Goal: Navigation & Orientation: Find specific page/section

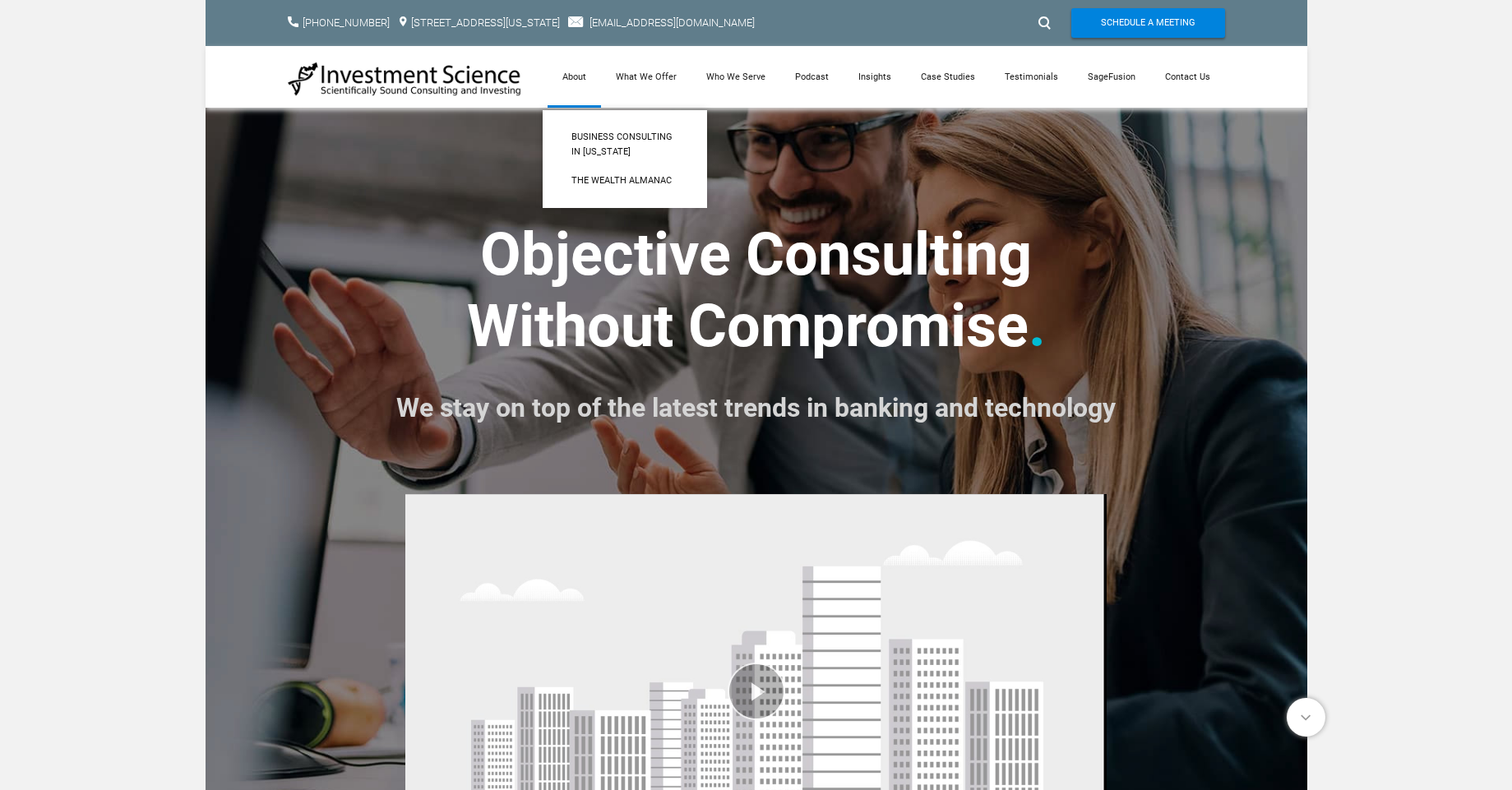
click at [589, 83] on link "About" at bounding box center [574, 76] width 53 height 62
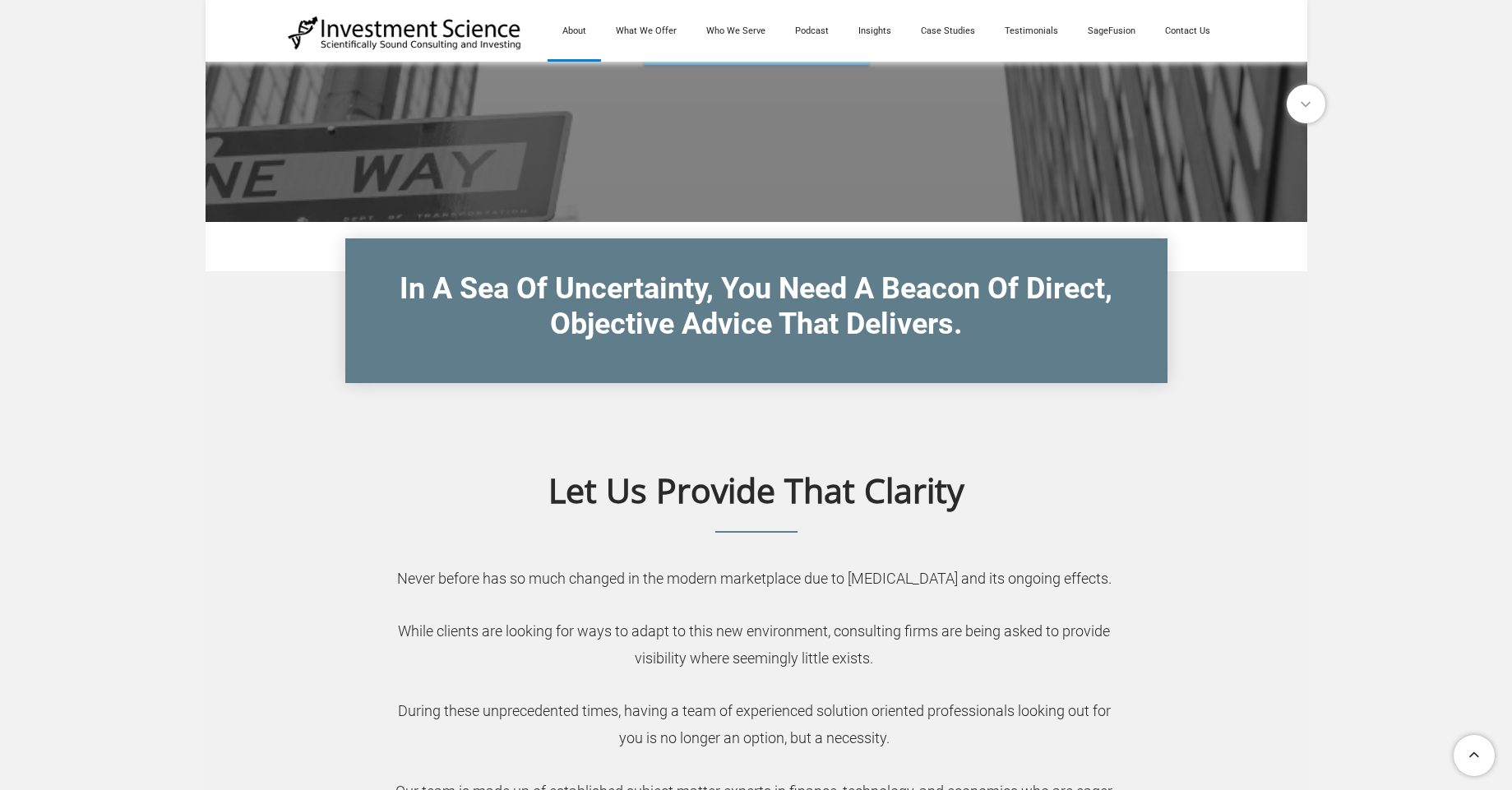
scroll to position [296, 0]
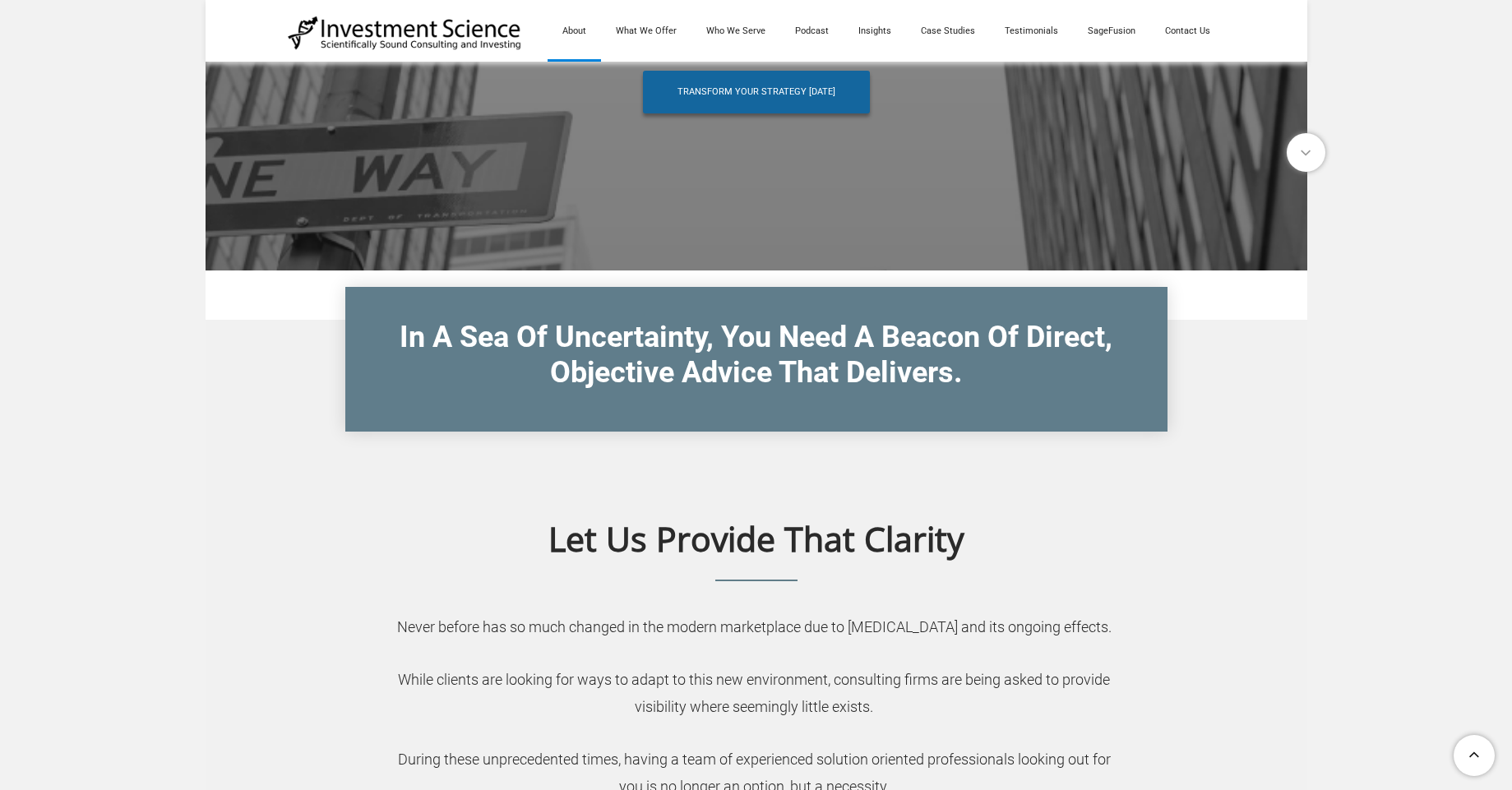
click at [787, 83] on span "Transform Your Strategy Today" at bounding box center [756, 91] width 158 height 43
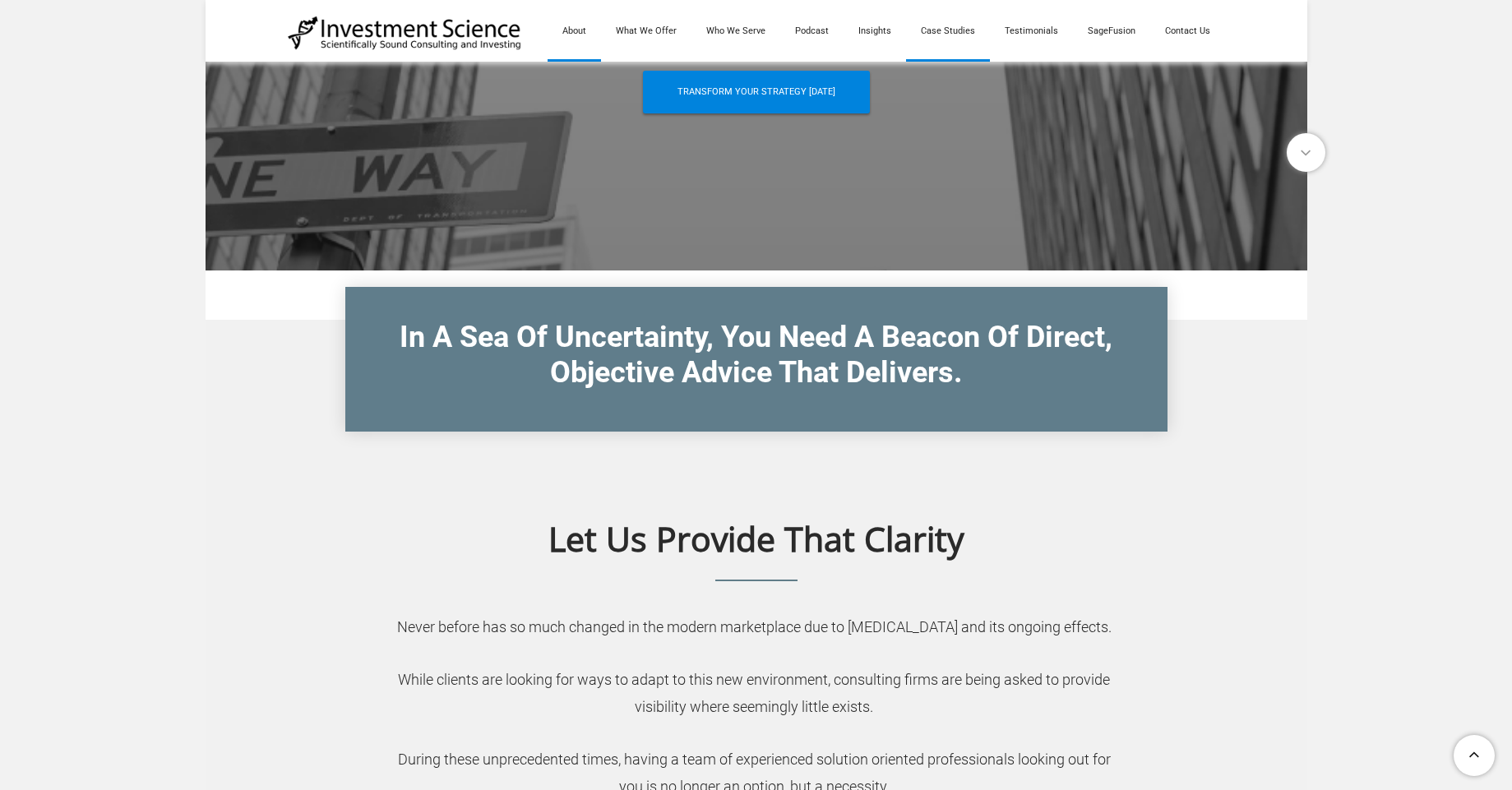
click at [953, 28] on link "Case Studies" at bounding box center [948, 30] width 84 height 62
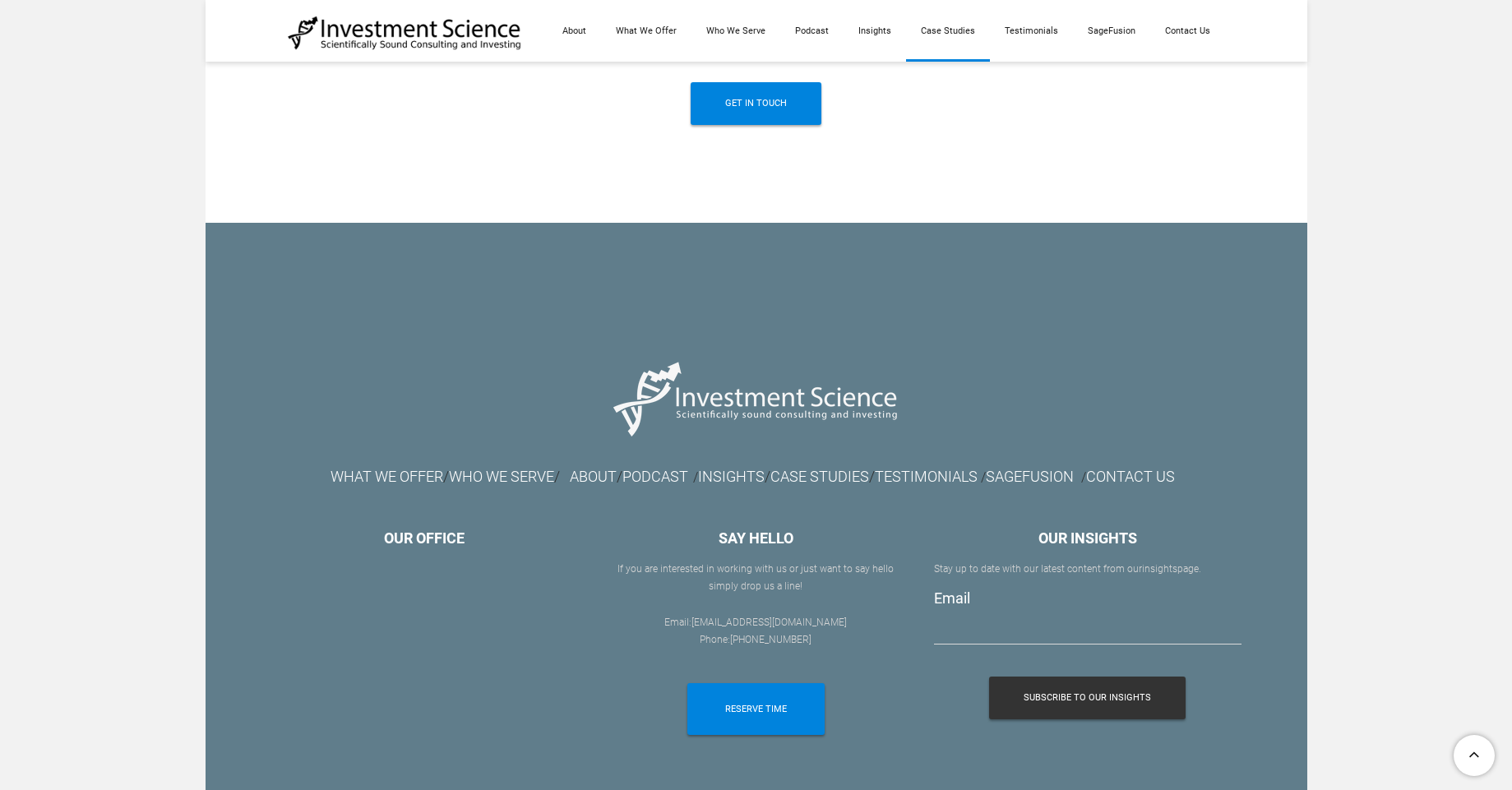
scroll to position [2219, 0]
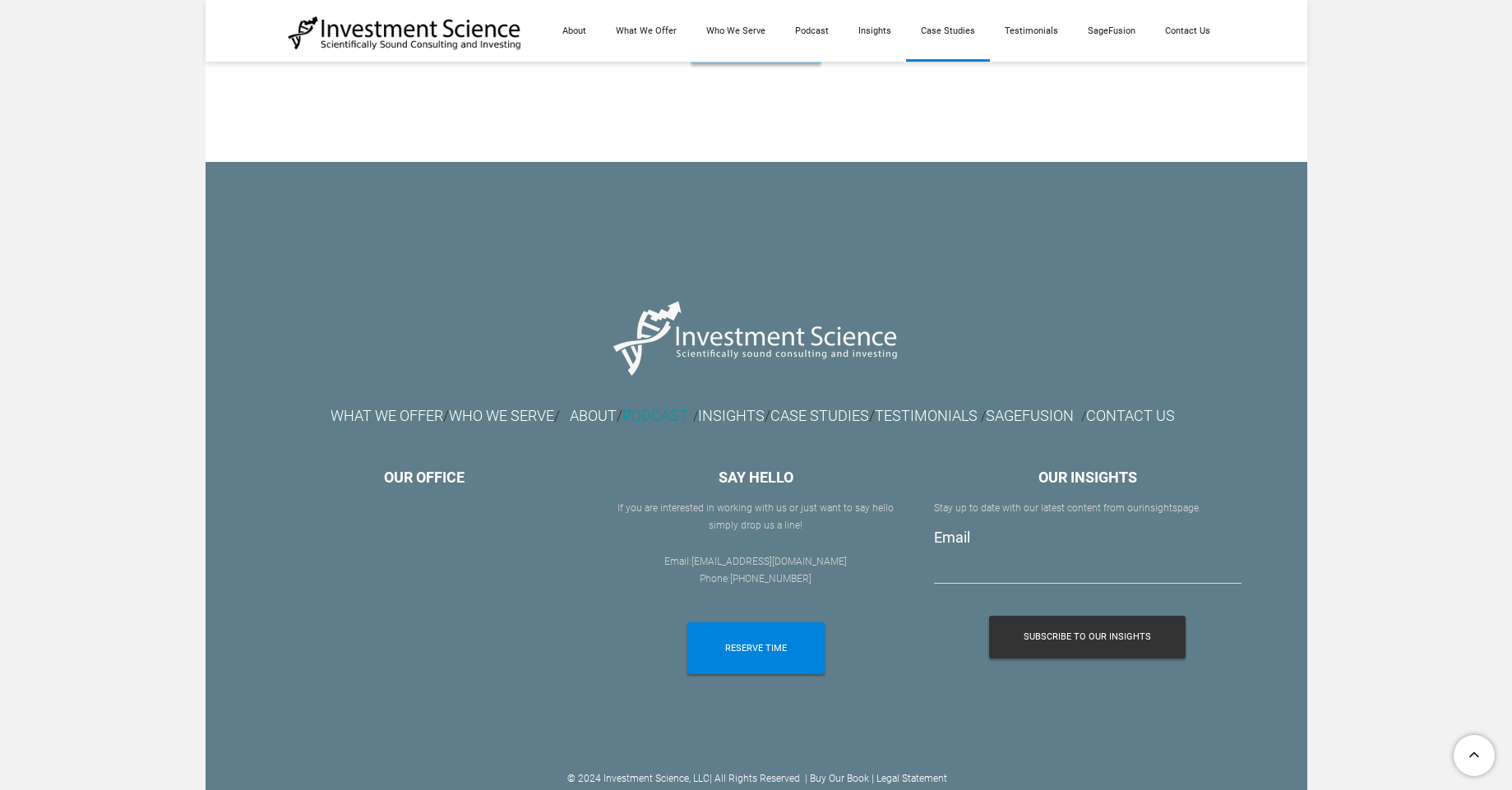
click at [647, 406] on font "PODCAST" at bounding box center [654, 415] width 66 height 17
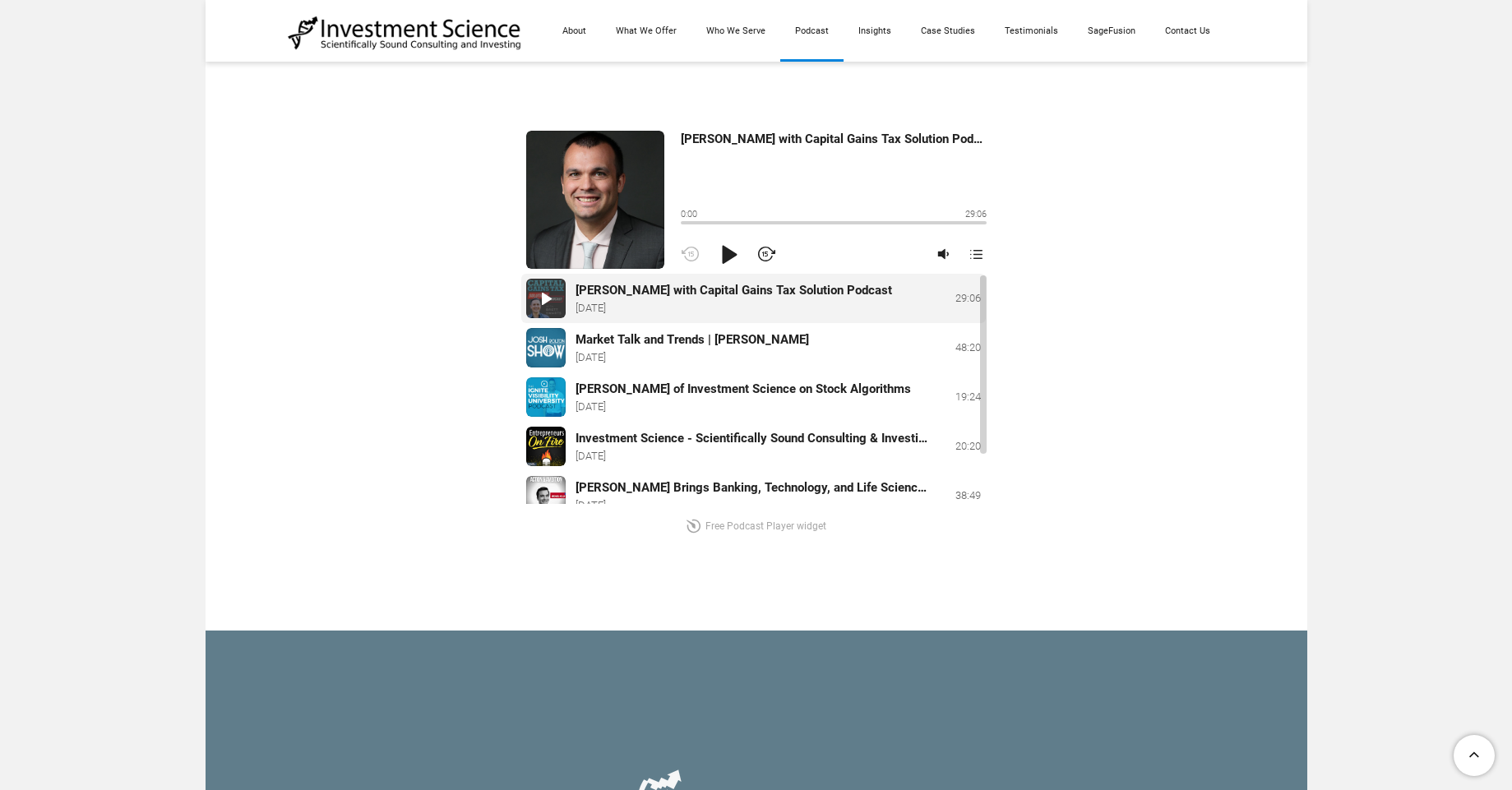
click at [728, 246] on div "Play" at bounding box center [728, 254] width 29 height 29
click at [771, 243] on div at bounding box center [757, 254] width 153 height 29
